Goal: Task Accomplishment & Management: Use online tool/utility

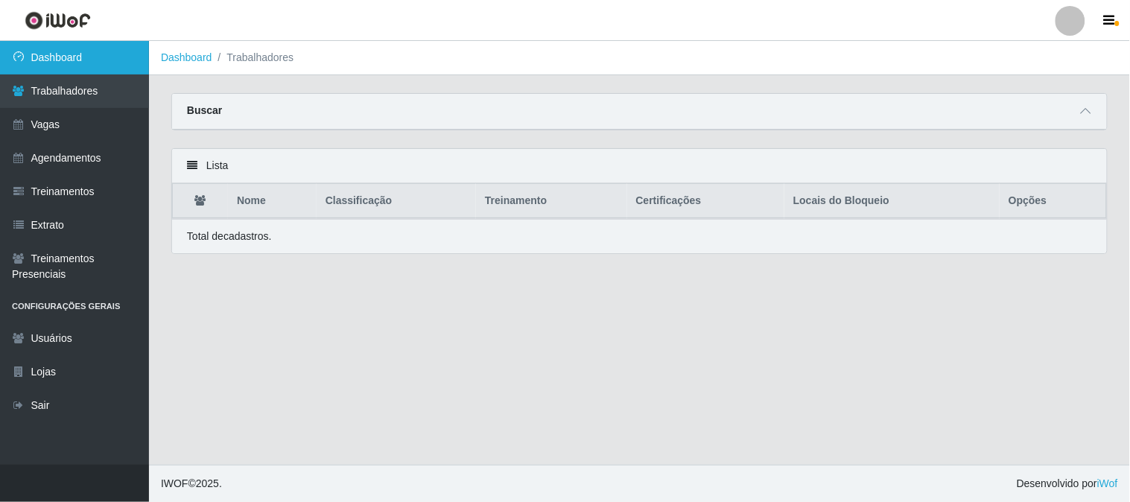
click at [120, 54] on link "Dashboard" at bounding box center [74, 58] width 149 height 34
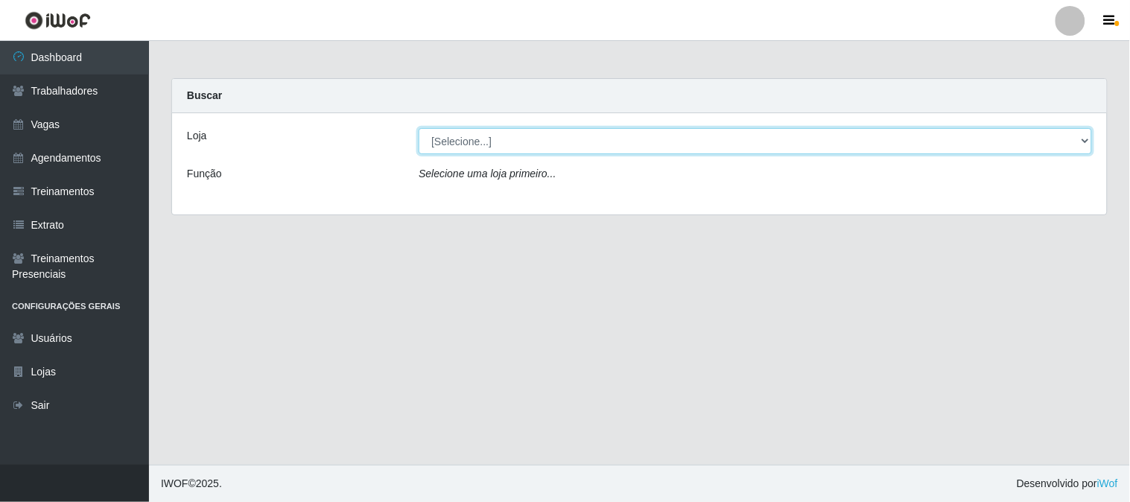
click at [527, 147] on select "[Selecione...] Sapore D'italia" at bounding box center [755, 141] width 673 height 26
select select "266"
click at [419, 128] on select "[Selecione...] Sapore D'italia" at bounding box center [755, 141] width 673 height 26
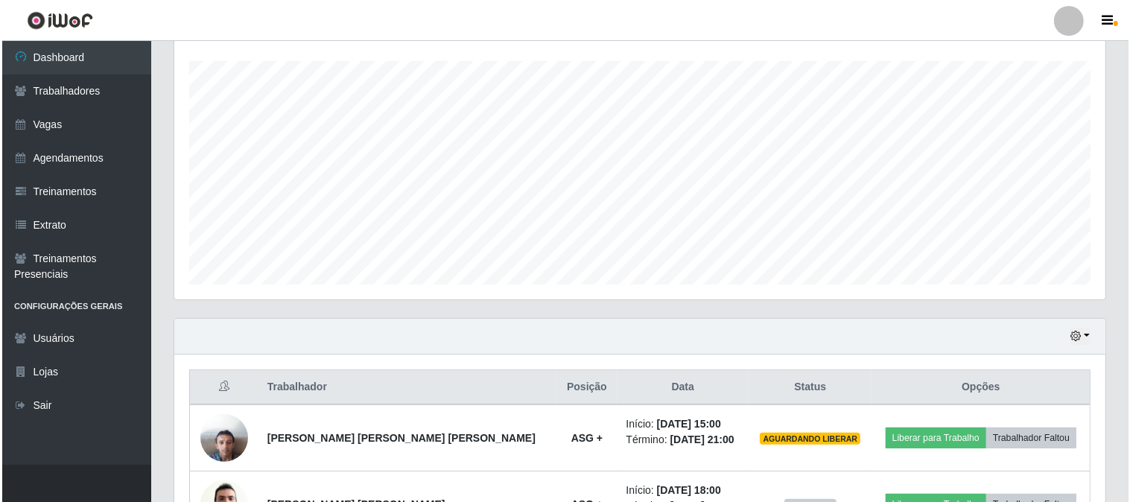
scroll to position [331, 0]
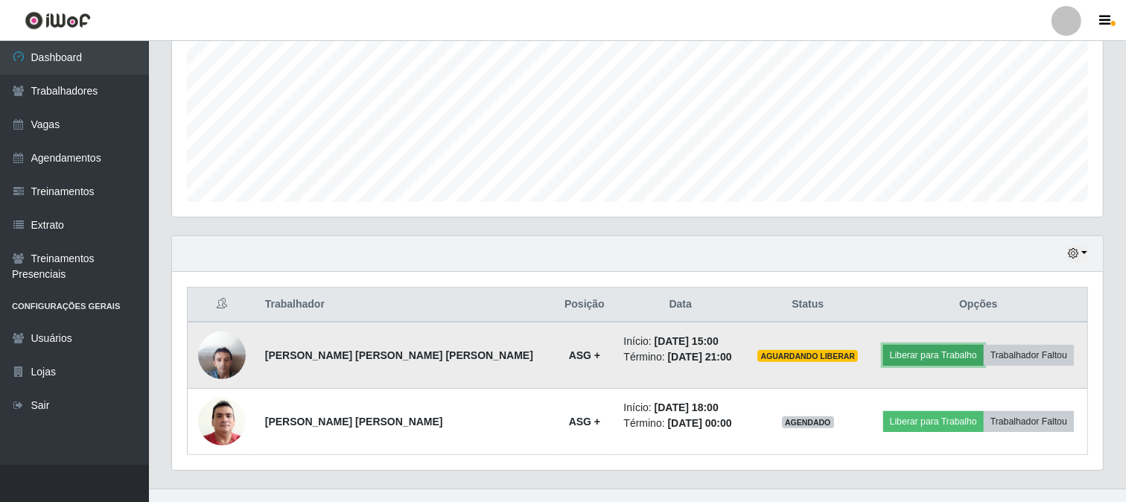
click at [895, 353] on button "Liberar para Trabalho" at bounding box center [933, 355] width 101 height 21
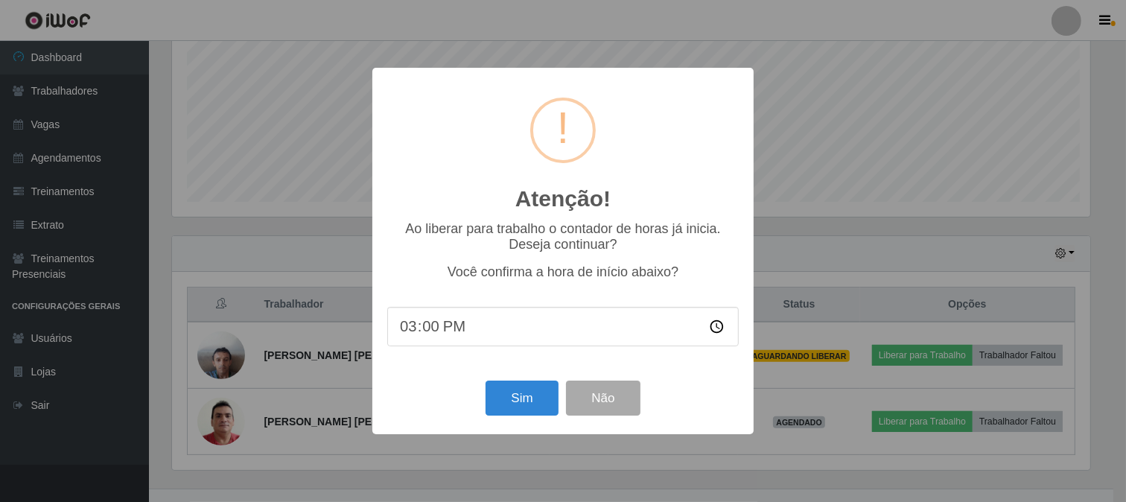
scroll to position [308, 921]
click at [539, 389] on button "Sim" at bounding box center [524, 398] width 72 height 35
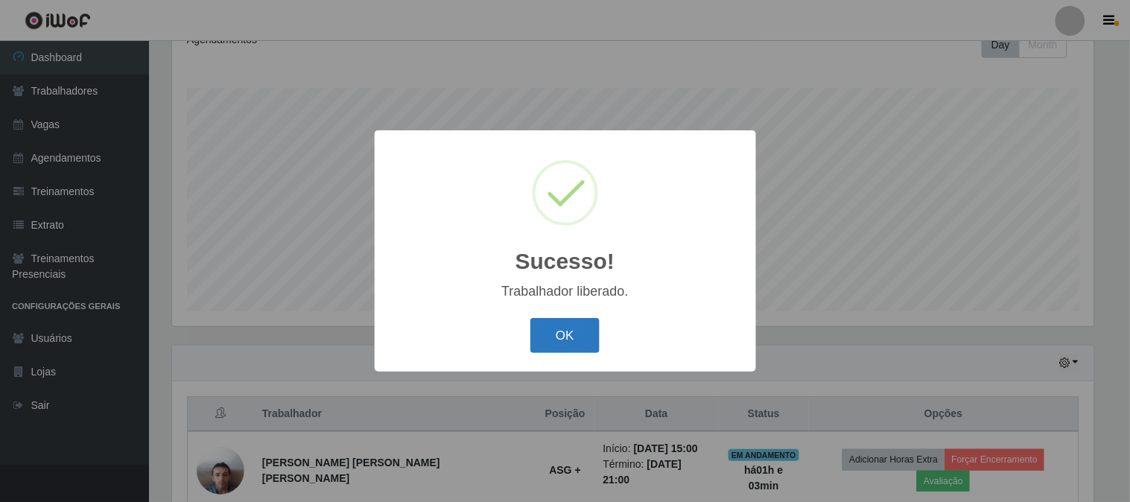
click at [559, 341] on button "OK" at bounding box center [564, 335] width 69 height 35
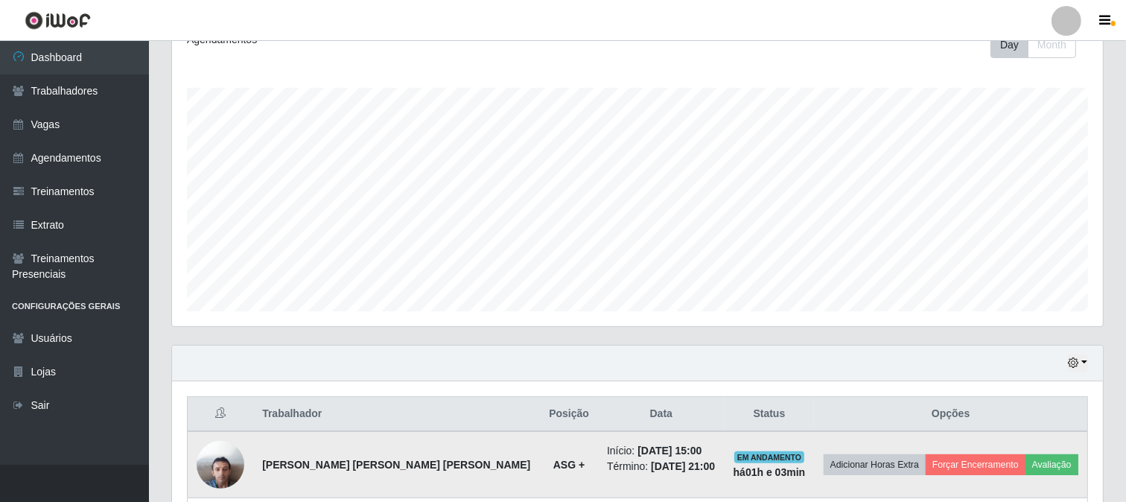
scroll to position [354, 0]
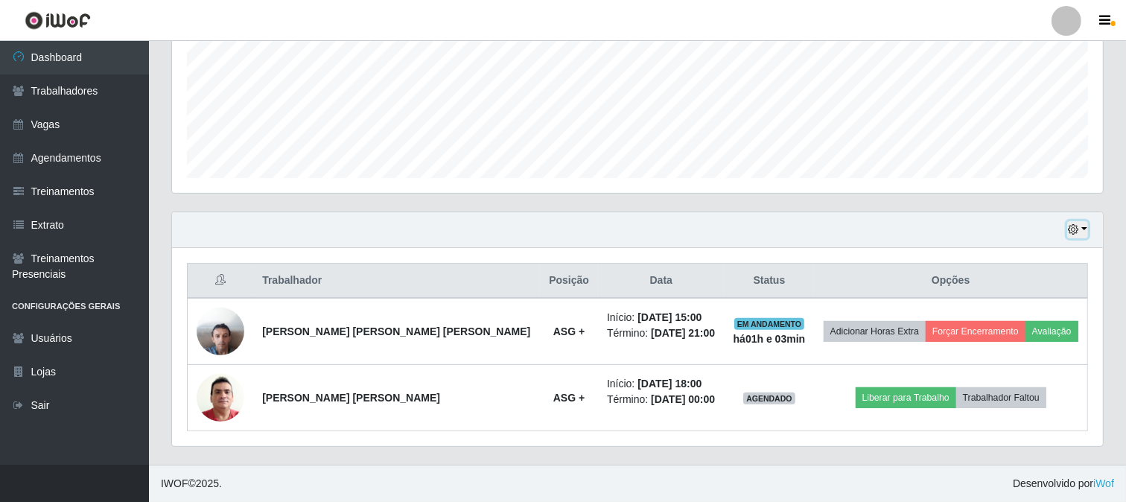
click at [1085, 229] on button "button" at bounding box center [1077, 229] width 21 height 17
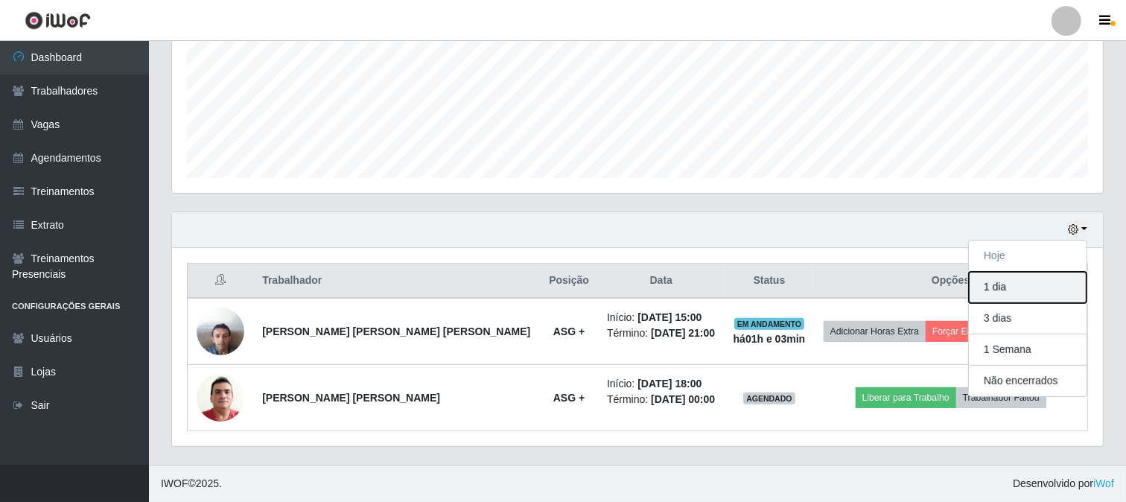
click at [1055, 288] on button "1 dia" at bounding box center [1028, 287] width 118 height 31
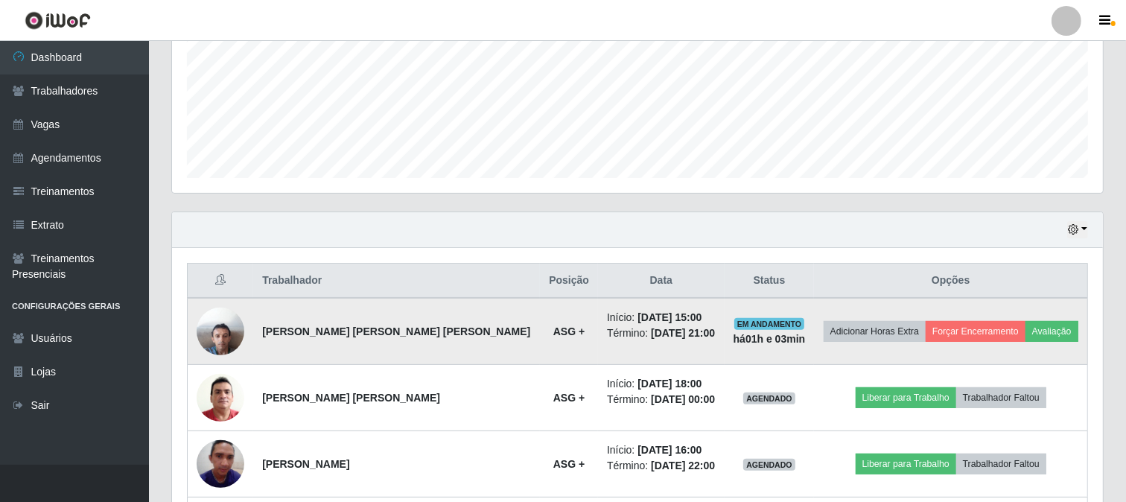
scroll to position [553, 0]
